Goal: Navigation & Orientation: Find specific page/section

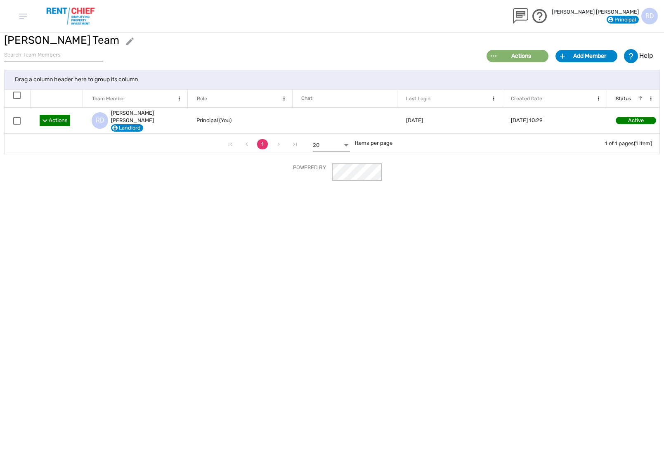
click at [650, 12] on div "R D" at bounding box center [650, 16] width 17 height 17
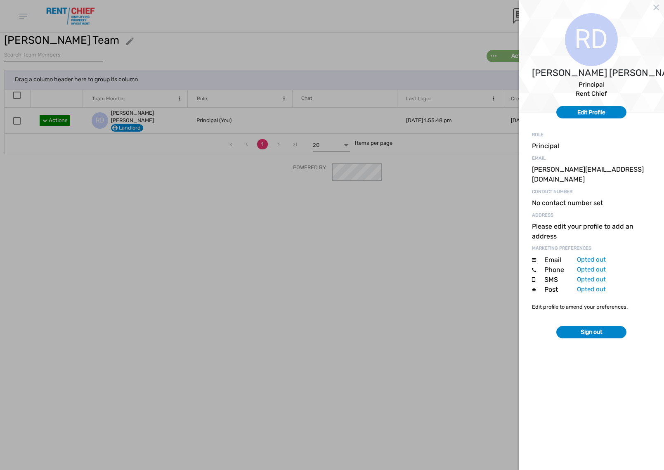
click at [656, 8] on img at bounding box center [657, 8] width 6 height 6
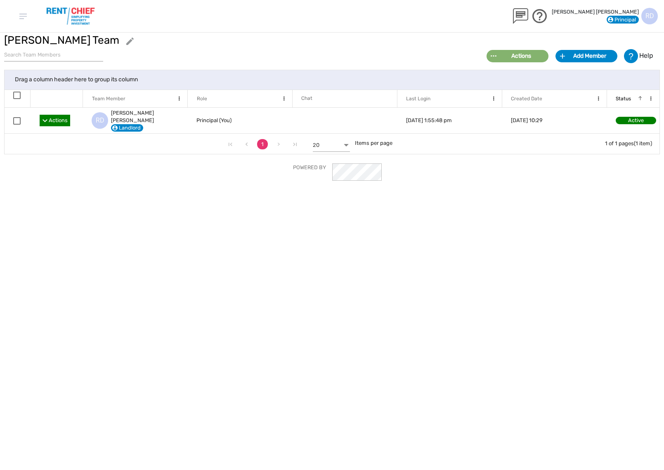
click at [21, 14] on img at bounding box center [22, 17] width 7 height 6
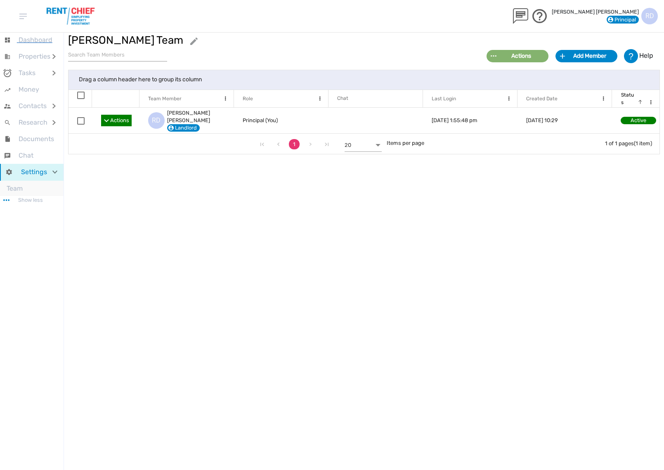
click at [34, 42] on span "Dashboard" at bounding box center [36, 40] width 34 height 8
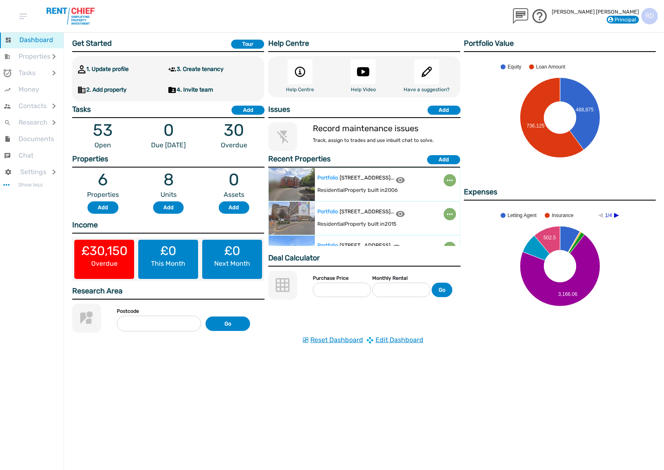
click at [380, 173] on div "Portfolio Apartment [STREET_ADDRESS] ... Residential Property built in [DATE]" at bounding box center [364, 184] width 191 height 33
click at [303, 183] on div at bounding box center [292, 184] width 46 height 33
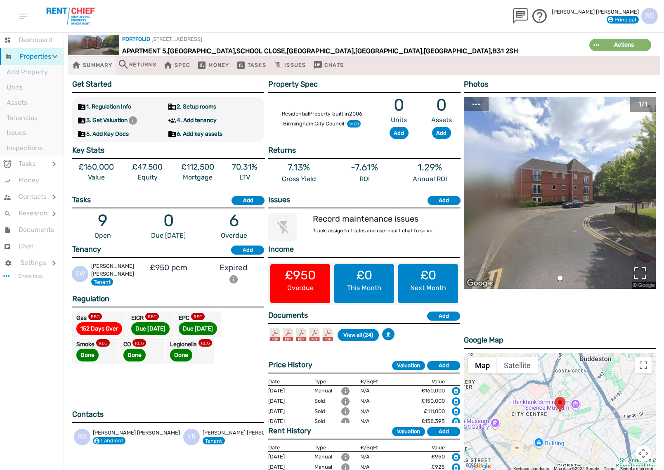
click at [145, 64] on div "Returns" at bounding box center [138, 65] width 38 height 10
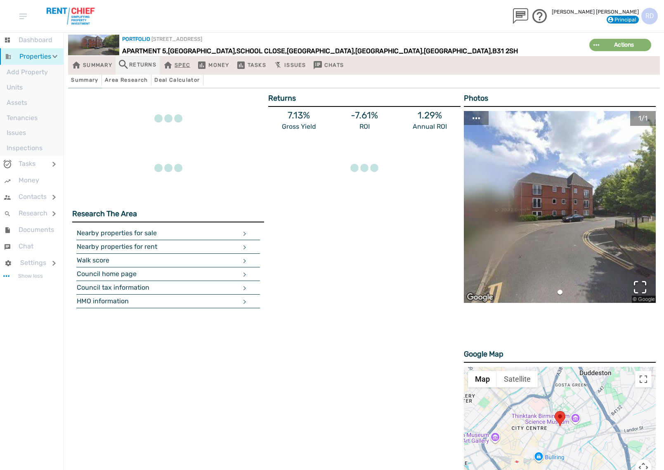
click at [190, 64] on div "Spec" at bounding box center [176, 66] width 27 height 12
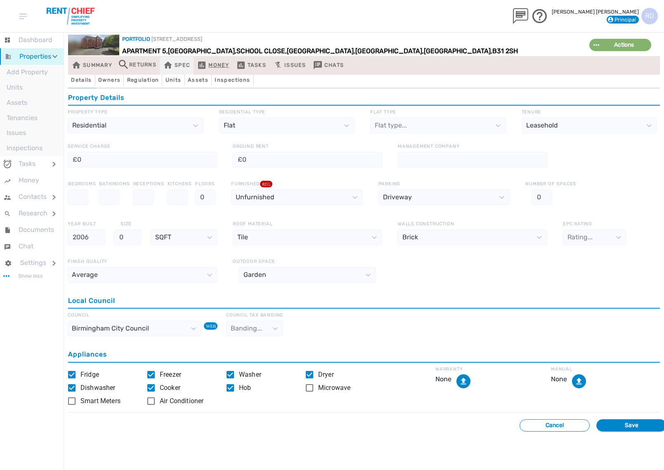
click at [229, 66] on div "Money" at bounding box center [213, 66] width 32 height 12
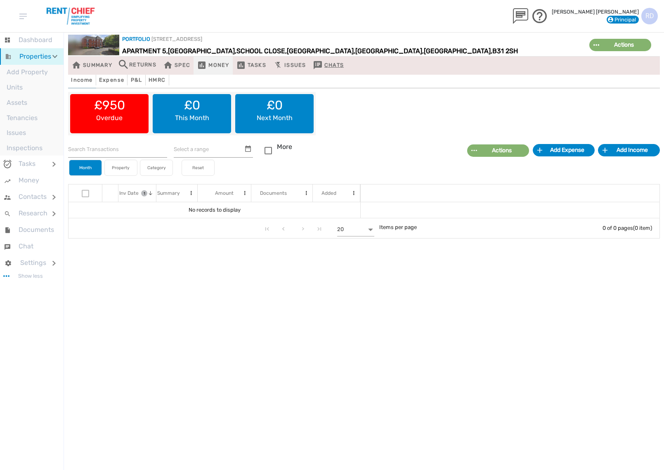
click at [344, 61] on div "Chats" at bounding box center [328, 66] width 31 height 12
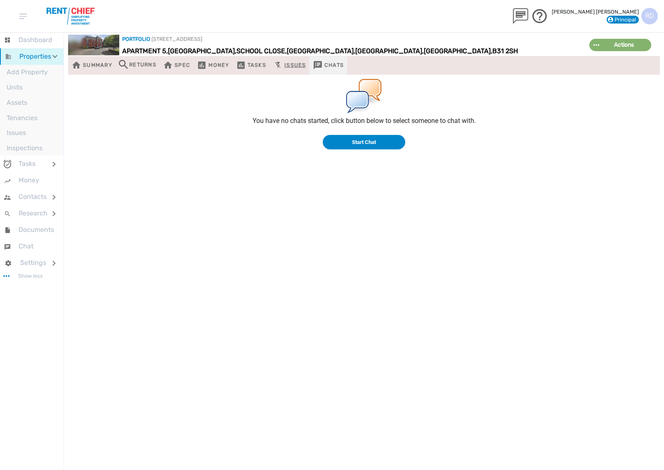
click at [306, 64] on div "Issues" at bounding box center [289, 66] width 33 height 12
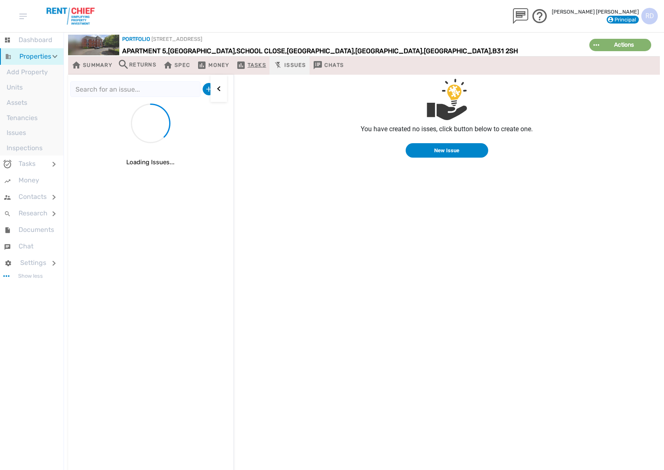
click at [263, 64] on div "Tasks" at bounding box center [251, 66] width 30 height 12
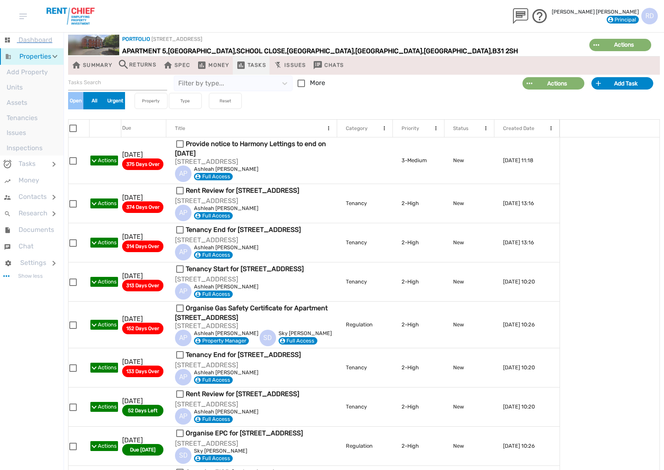
click at [42, 39] on span "Dashboard" at bounding box center [36, 40] width 34 height 8
